Goal: Book appointment/travel/reservation

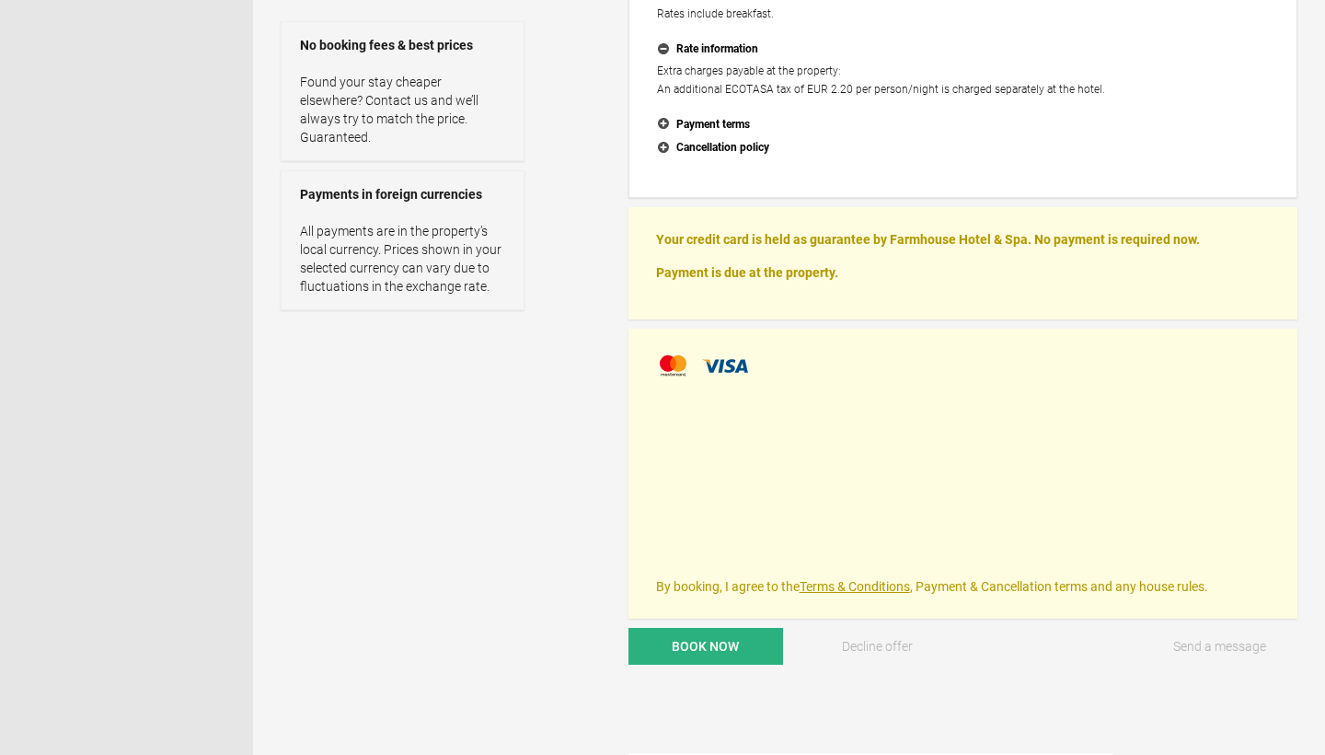
scroll to position [462, 0]
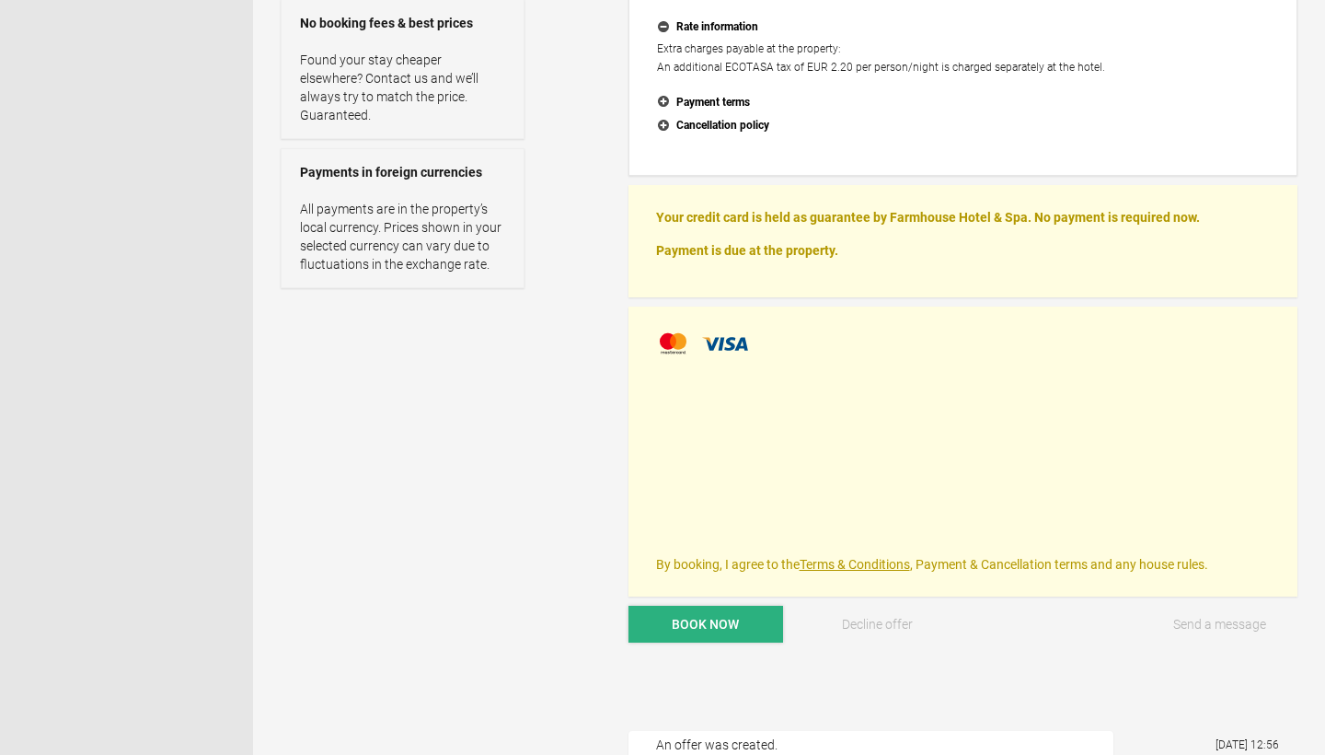
click at [706, 617] on span "Book now" at bounding box center [705, 624] width 67 height 15
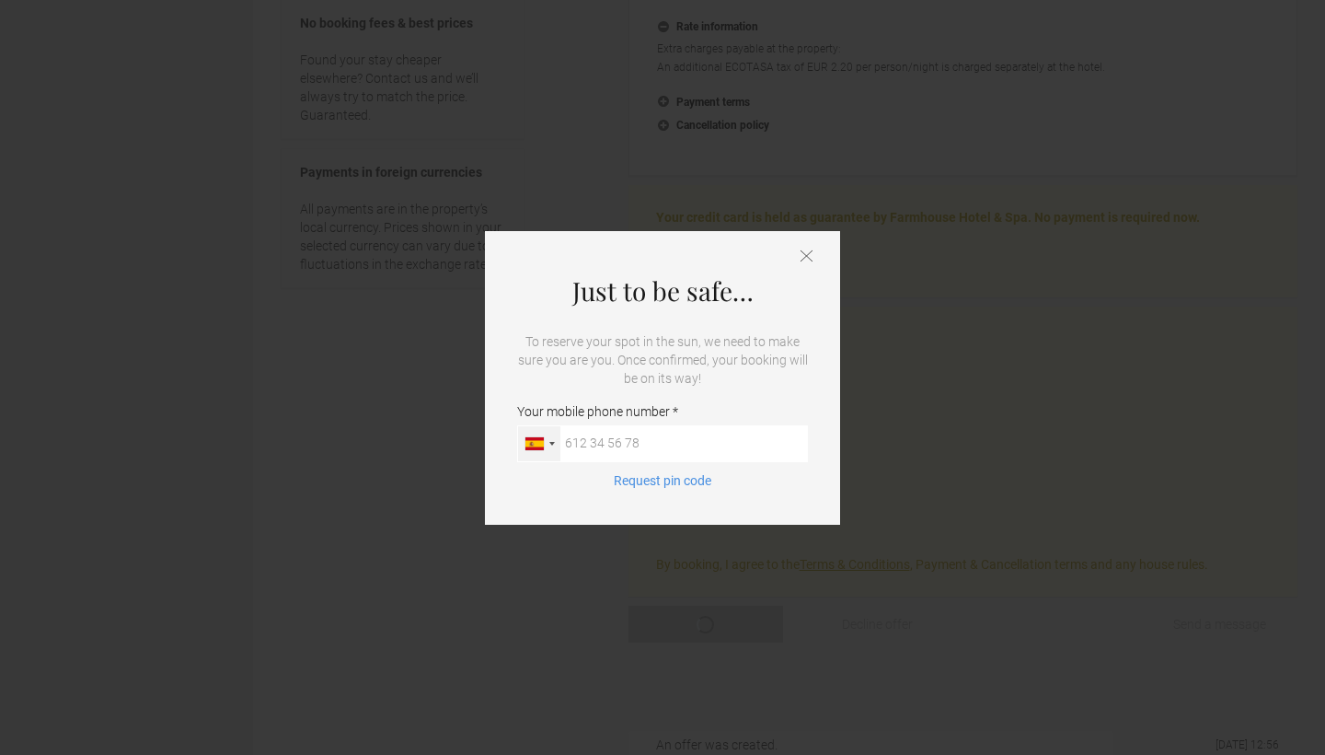
click at [548, 445] on div at bounding box center [539, 443] width 42 height 35
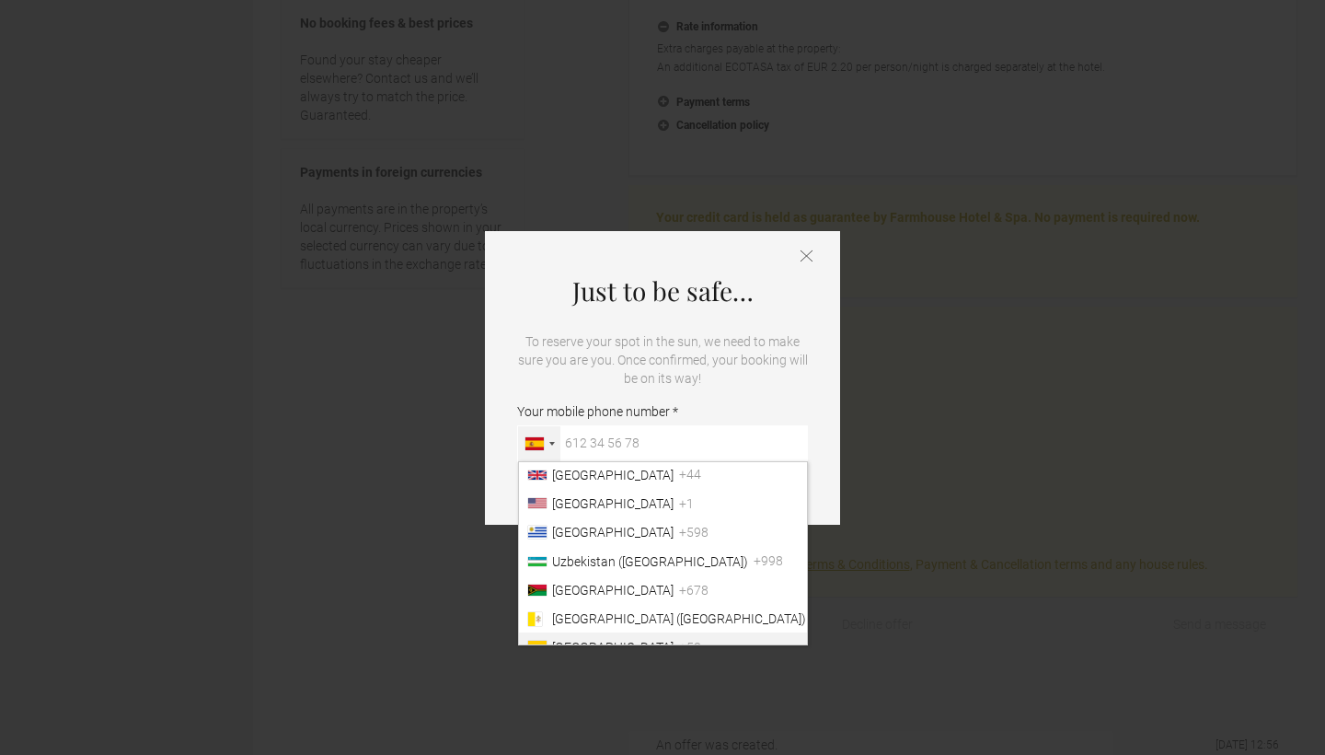
scroll to position [6690, 0]
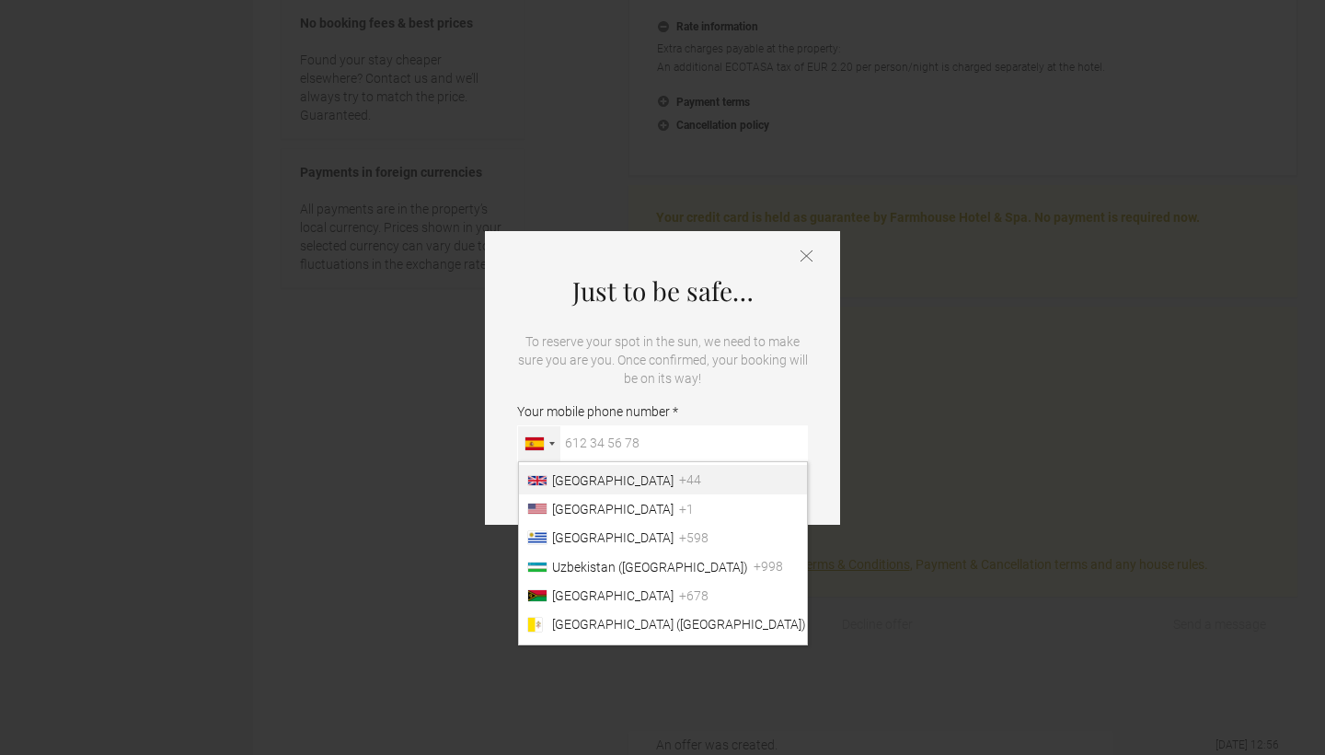
click at [611, 480] on span "[GEOGRAPHIC_DATA]" at bounding box center [612, 480] width 121 height 15
click at [611, 462] on input "Your mobile phone number [GEOGRAPHIC_DATA] ([GEOGRAPHIC_DATA]) +49 [GEOGRAPHIC_…" at bounding box center [662, 443] width 291 height 37
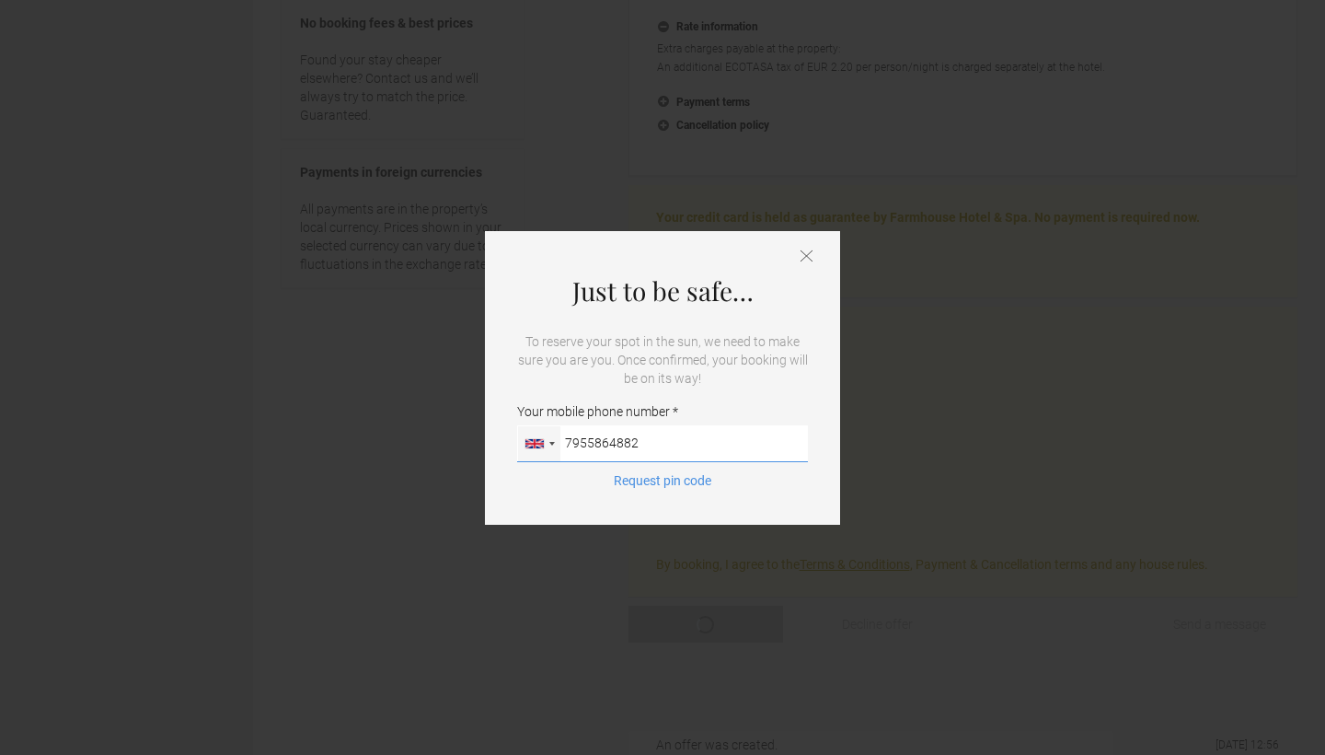
type input "7955864882"
click at [808, 252] on icon at bounding box center [807, 255] width 12 height 13
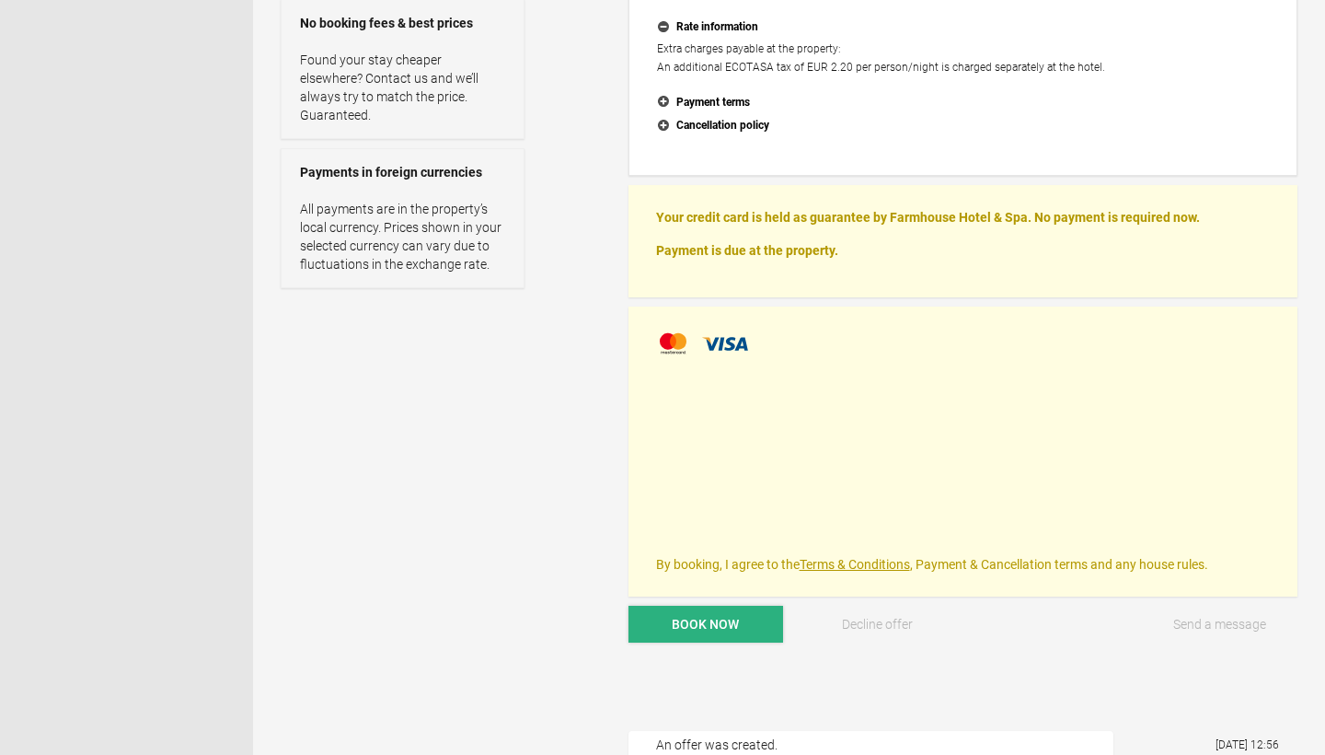
click at [711, 630] on button "Book now" at bounding box center [706, 624] width 155 height 37
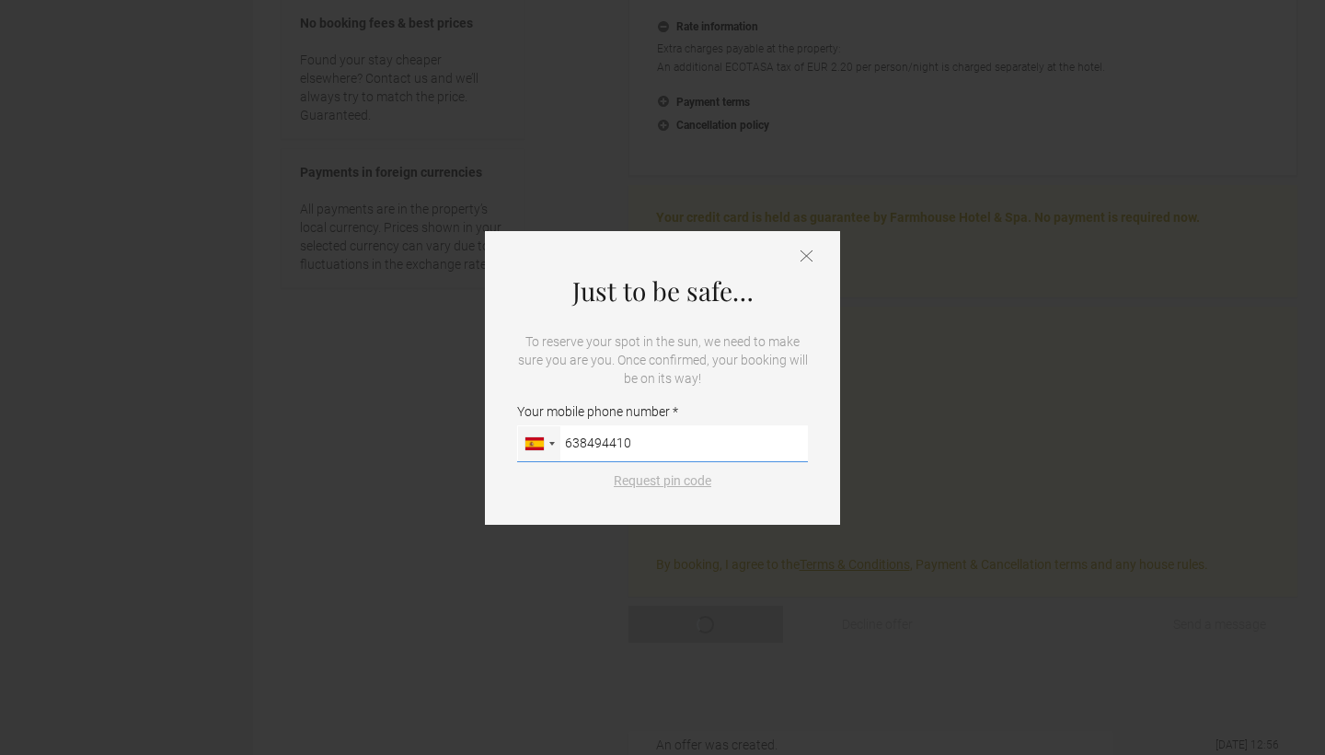
type input "638494410"
click at [681, 484] on button "Request pin code" at bounding box center [663, 480] width 120 height 18
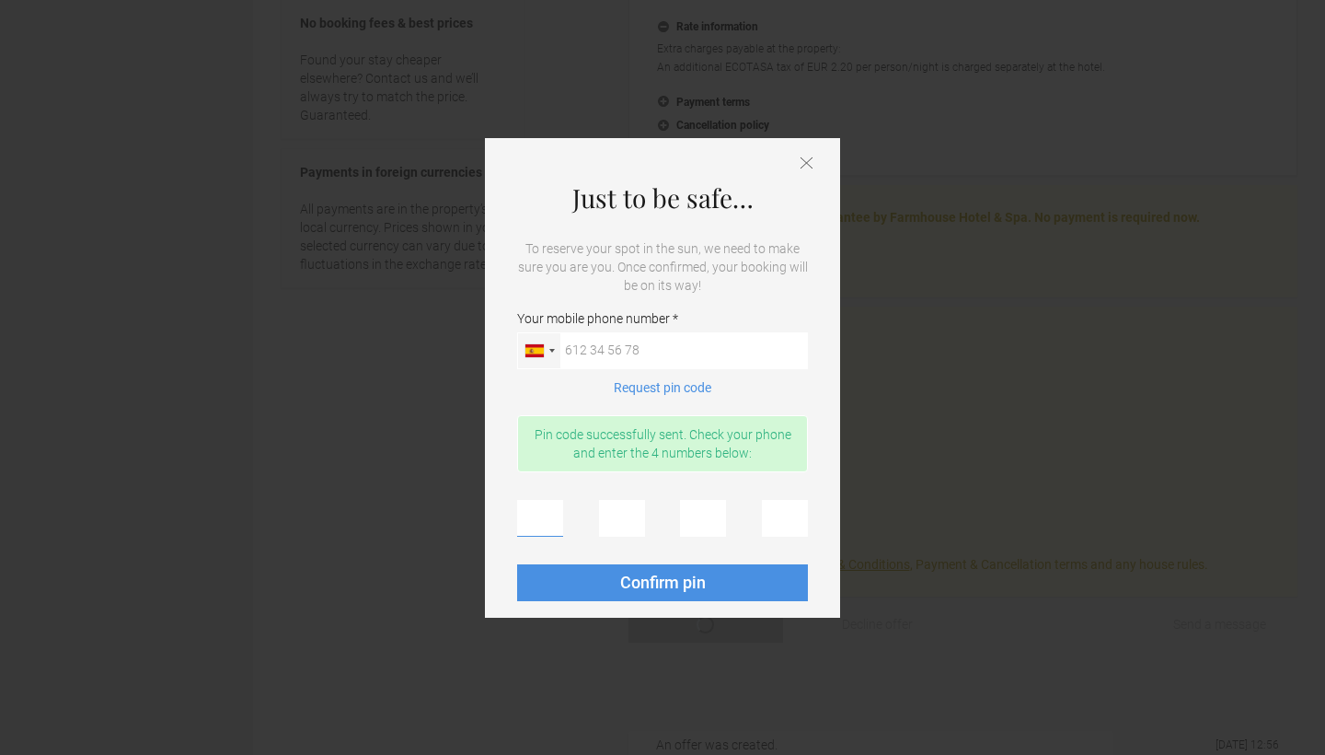
click at [538, 519] on input "text" at bounding box center [540, 518] width 46 height 37
type input "5"
type input "0"
type input "9"
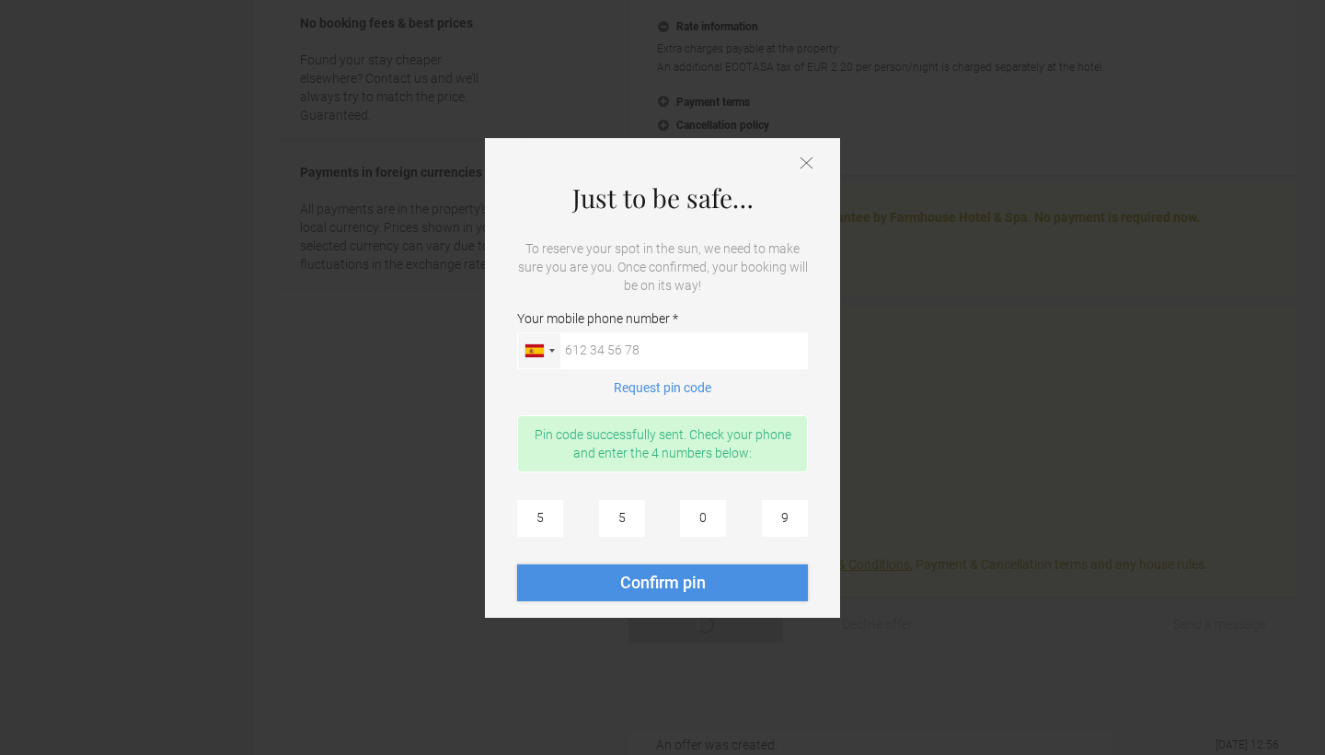
click at [634, 581] on span "Confirm pin" at bounding box center [663, 582] width 86 height 19
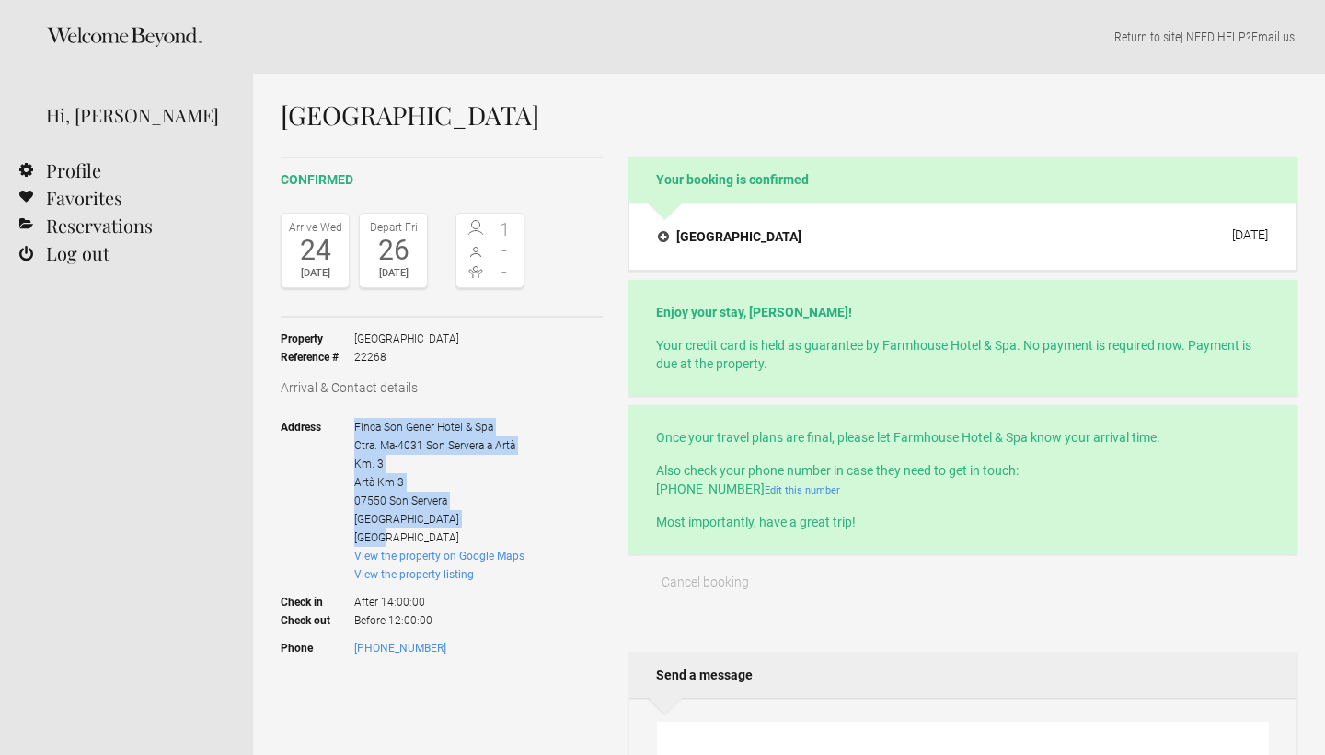
drag, startPoint x: 396, startPoint y: 520, endPoint x: 357, endPoint y: 422, distance: 104.9
click at [357, 422] on span "Finca Son Gener Hotel & Spa Ctra. Ma-4031 Son Servera a Artà Km. 3 Artà Km 3 07…" at bounding box center [439, 482] width 170 height 129
copy span "Finca Son Gener Hotel & Spa Ctra. Ma-4031 Son Servera a Artà Km. 3 Artà Km 3 07…"
